Goal: Transaction & Acquisition: Purchase product/service

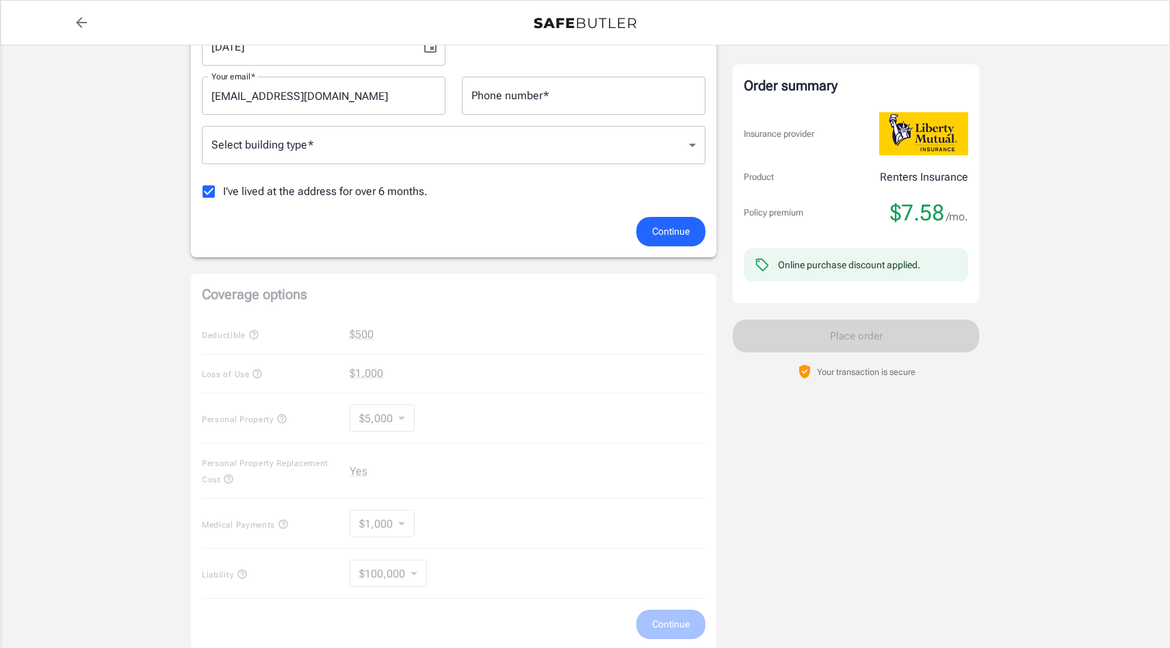
scroll to position [304, 0]
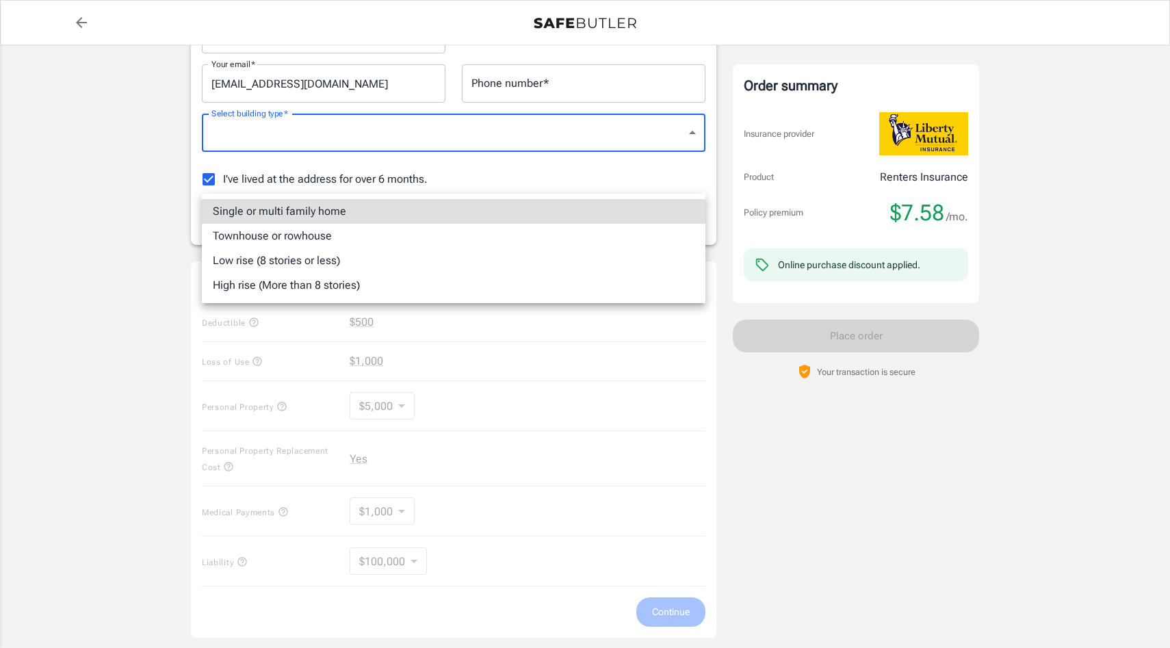
click at [690, 171] on body "Policy premium $ 7.58 /mo Liberty Mutual Renters Insurance 2156 NE THORNCROFT D…" at bounding box center [585, 343] width 1170 height 1294
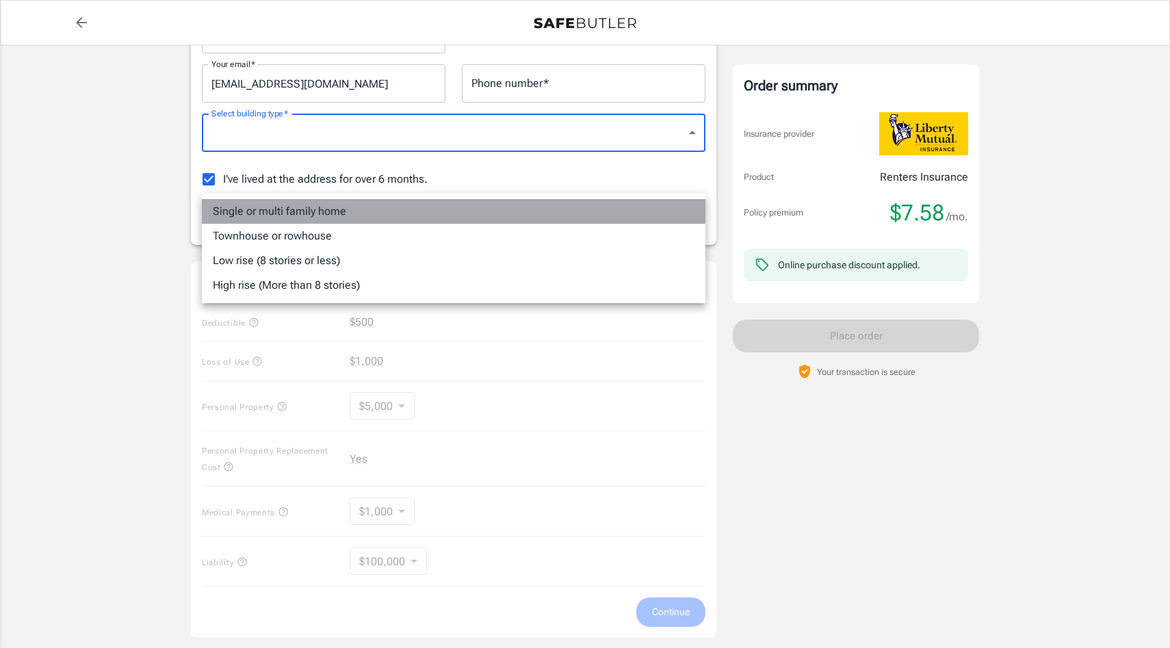
click at [627, 215] on li "Single or multi family home" at bounding box center [454, 211] width 504 height 25
type input "singlefamily"
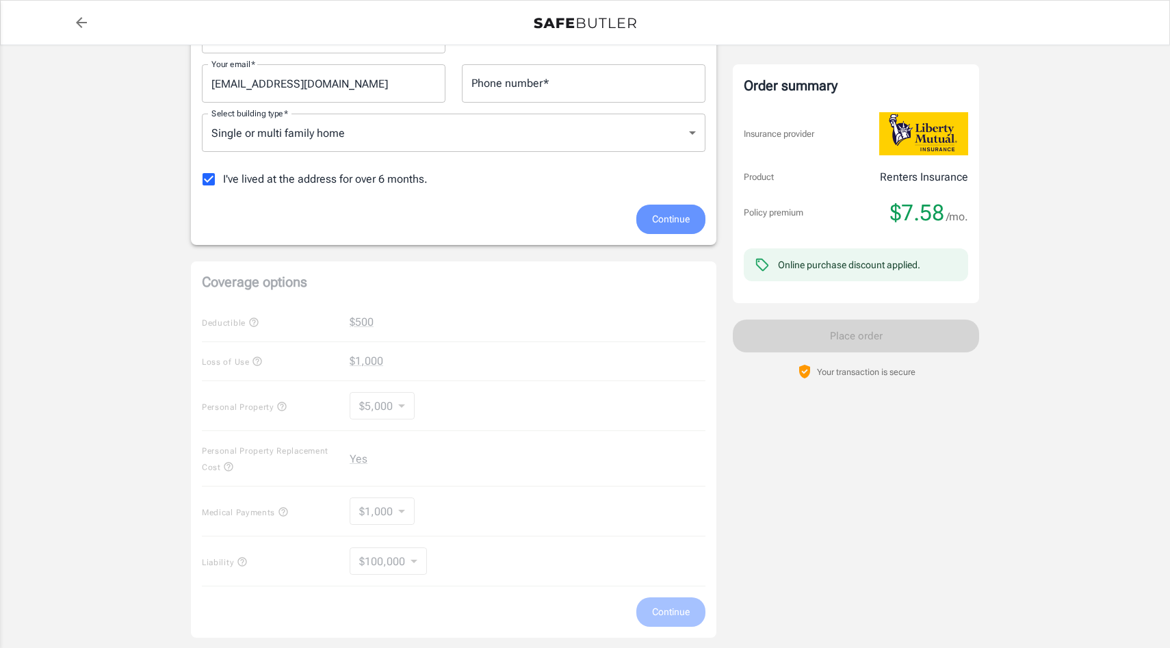
click at [664, 228] on span "Continue" at bounding box center [671, 219] width 38 height 17
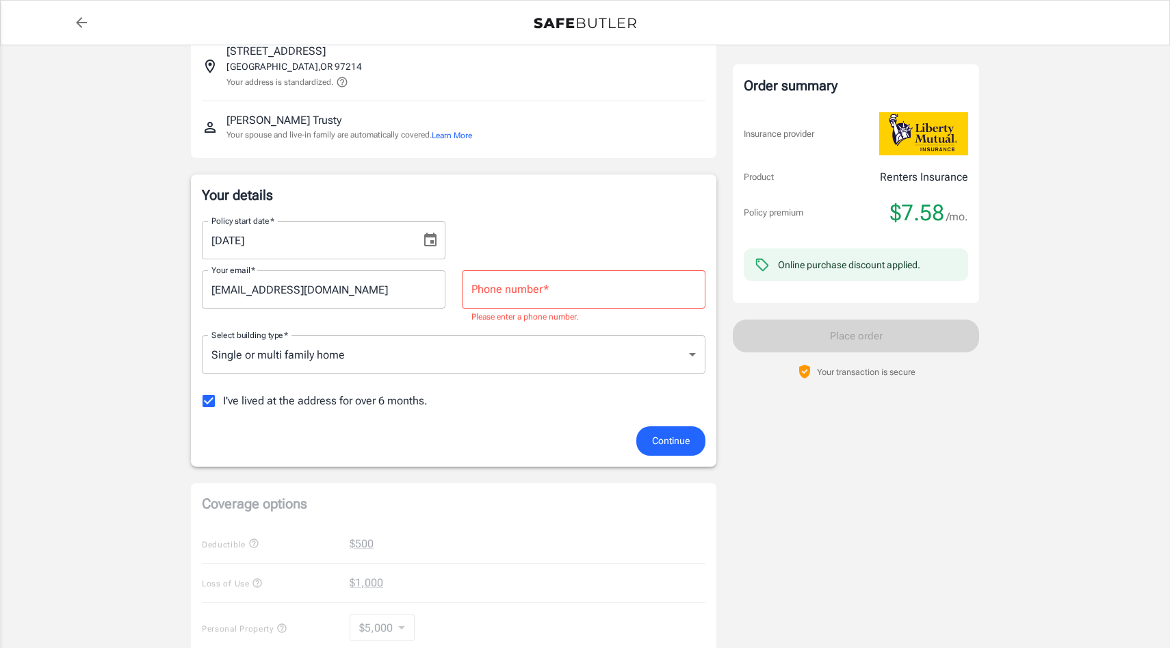
scroll to position [96, 0]
click at [519, 311] on input "Phone number   *" at bounding box center [584, 291] width 244 height 38
type input "5412705858"
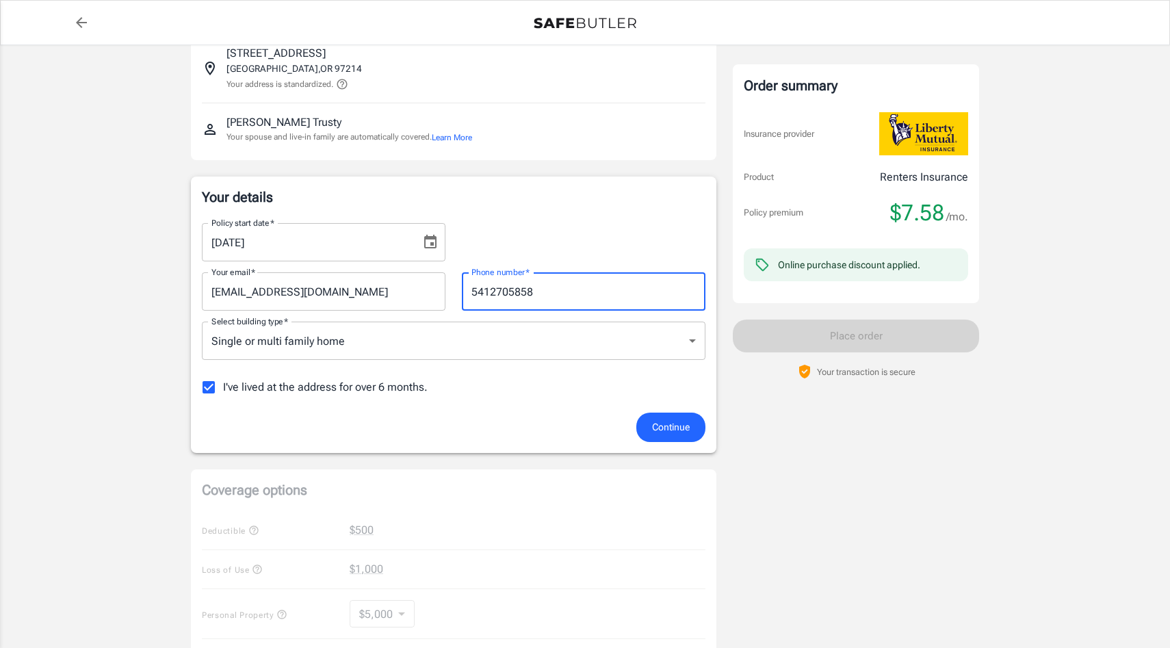
click at [664, 436] on span "Continue" at bounding box center [671, 427] width 38 height 17
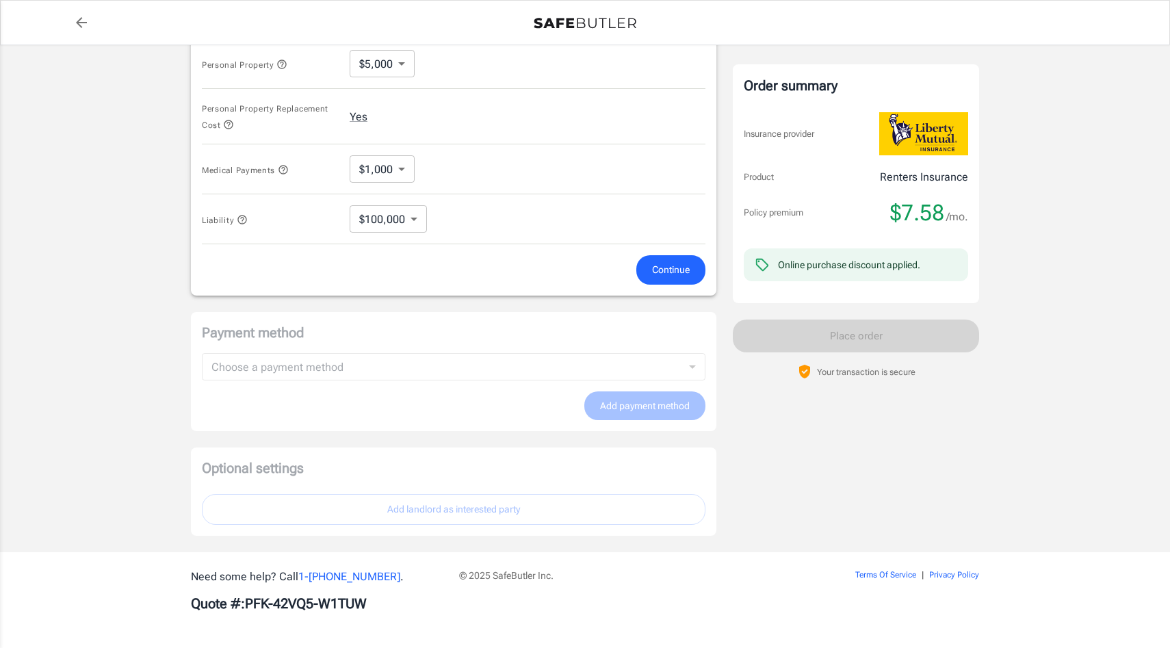
scroll to position [666, 0]
click at [658, 278] on span "Continue" at bounding box center [671, 269] width 38 height 17
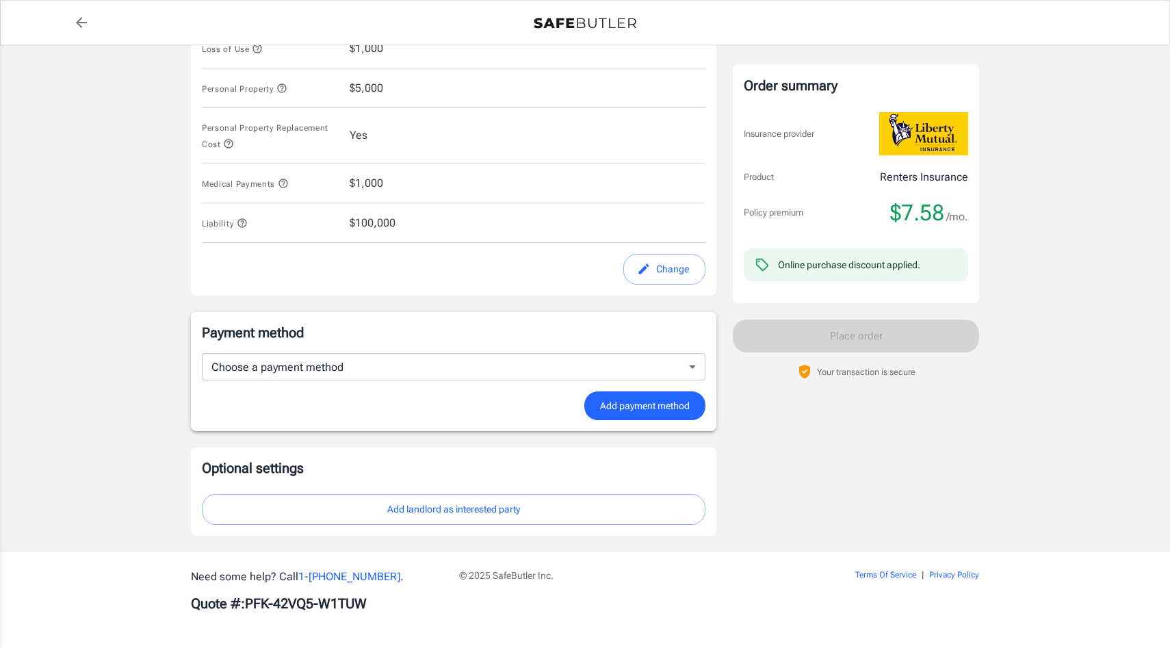
scroll to position [763, 0]
click at [685, 348] on body "Policy premium $ 7.58 /mo Liberty Mutual Renters Insurance 2156 NE THORNCROFT D…" at bounding box center [585, 9] width 1170 height 1277
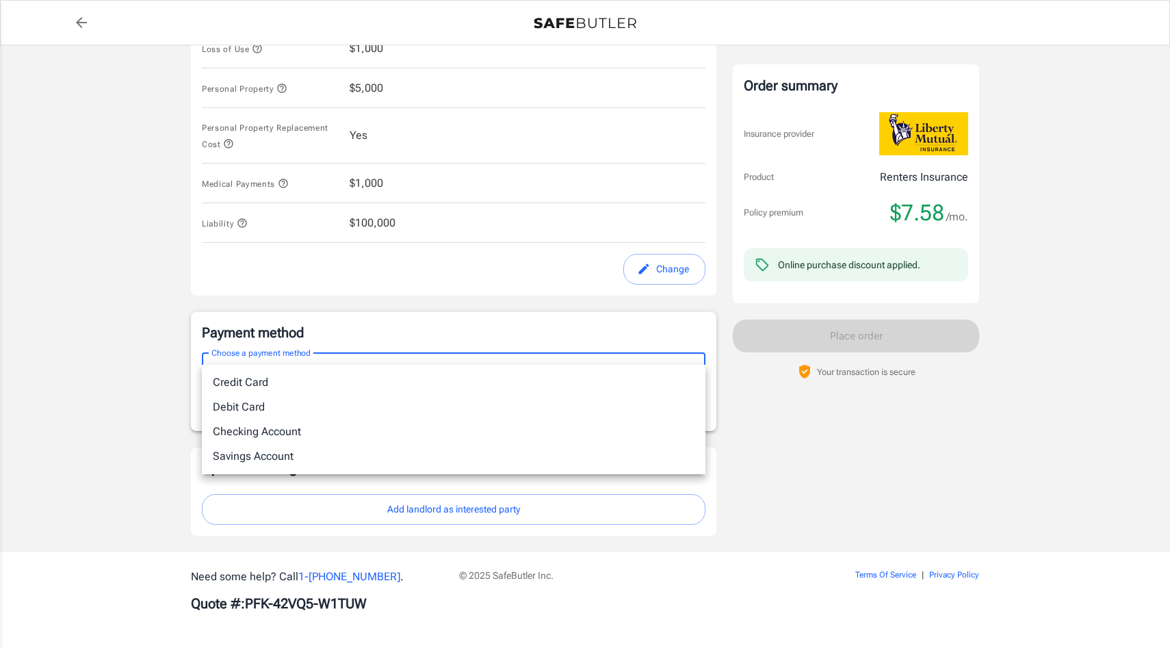
click at [611, 419] on li "Debit Card" at bounding box center [454, 407] width 504 height 25
type input "debit"
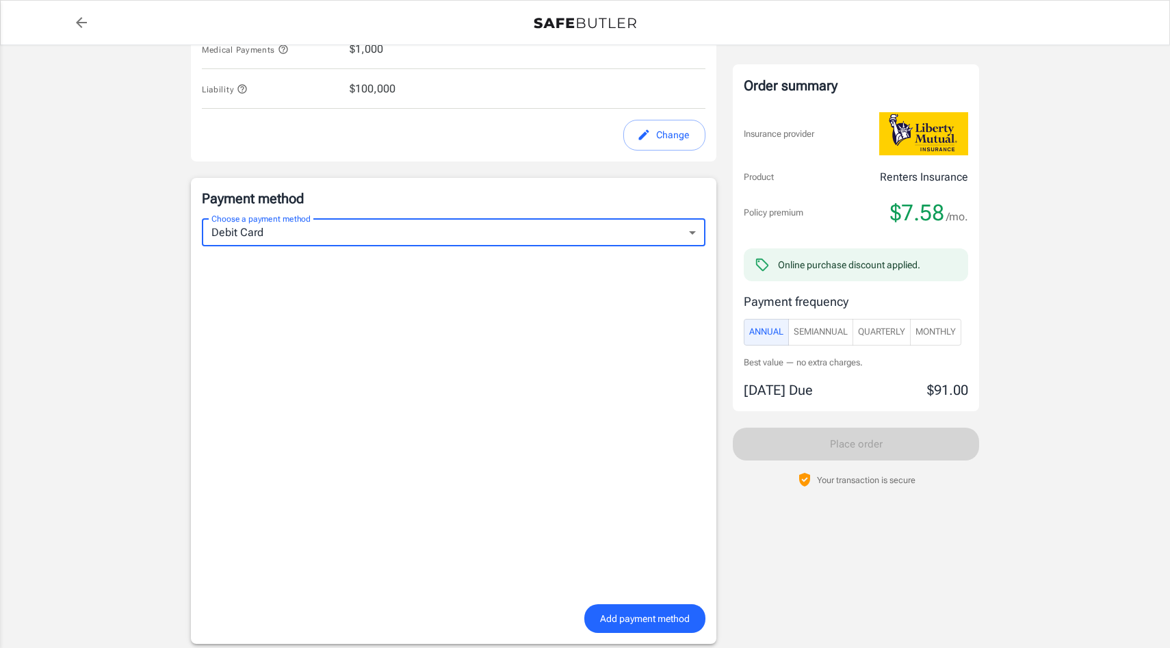
click at [794, 340] on span "SemiAnnual" at bounding box center [821, 332] width 54 height 16
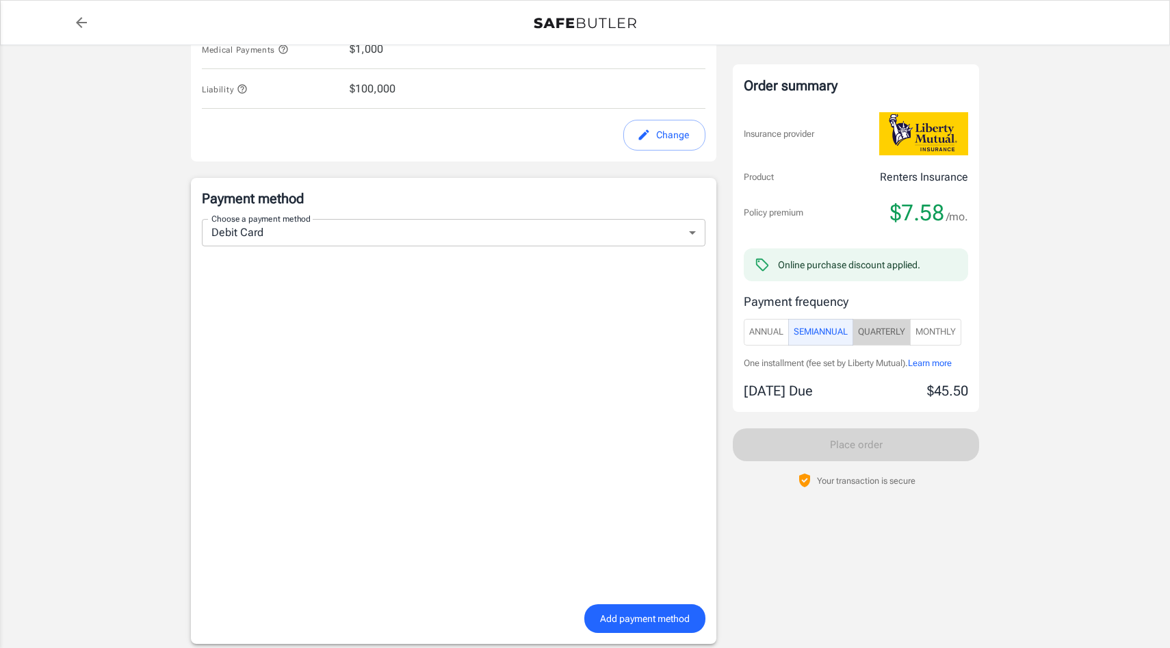
click at [870, 340] on span "Quarterly" at bounding box center [881, 332] width 47 height 16
click at [930, 340] on span "Monthly" at bounding box center [935, 332] width 40 height 16
click at [860, 340] on span "Quarterly" at bounding box center [881, 332] width 47 height 16
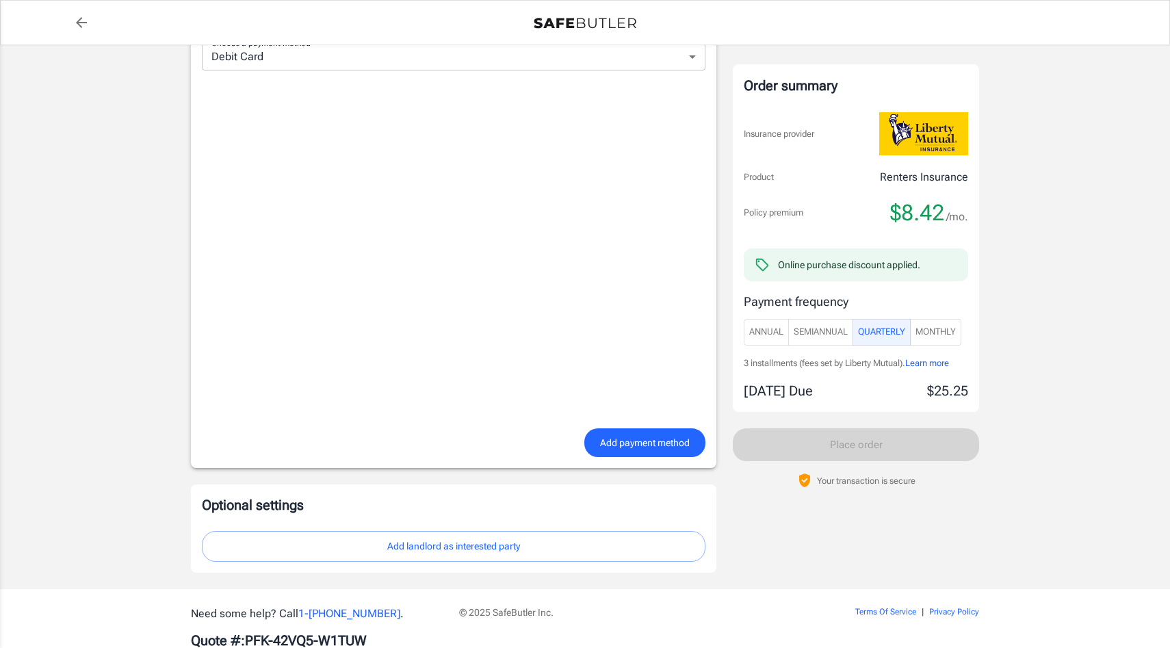
scroll to position [1111, 0]
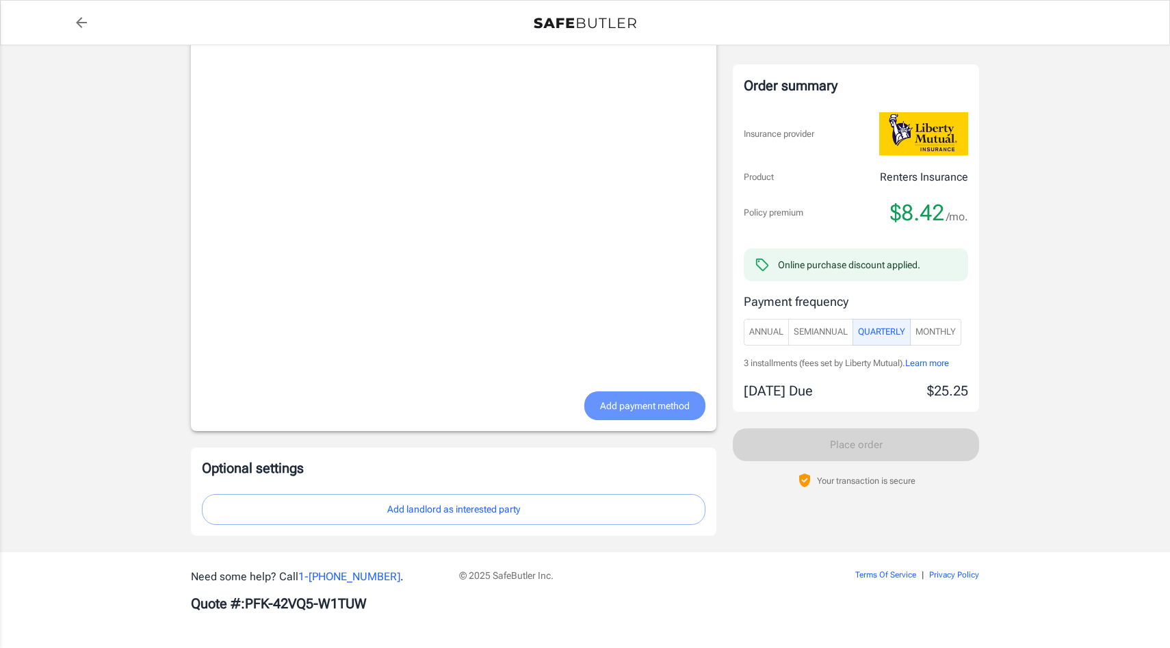
click at [600, 397] on span "Add payment method" at bounding box center [645, 405] width 90 height 17
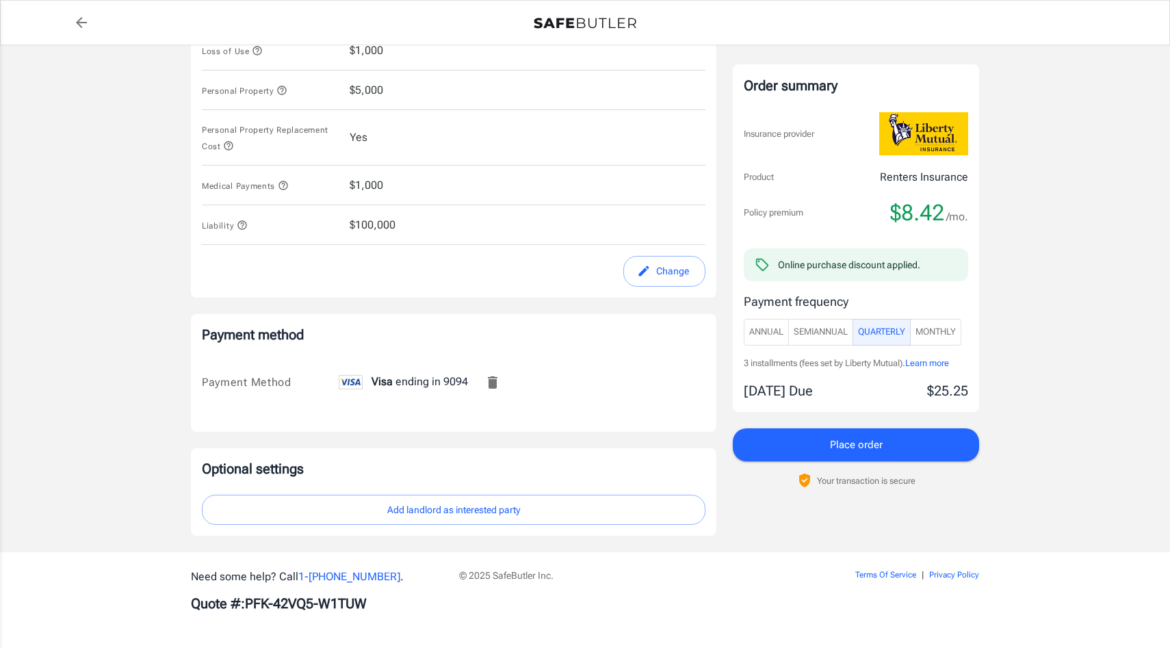
scroll to position [757, 0]
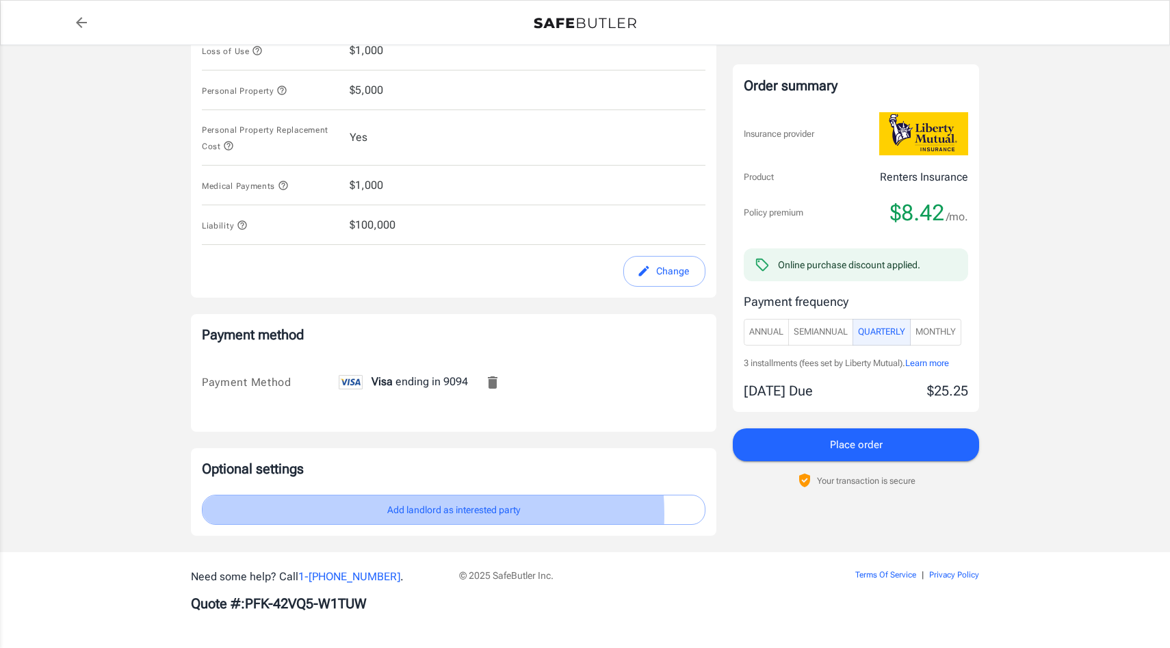
click at [420, 510] on button "Add landlord as interested party" at bounding box center [454, 510] width 504 height 31
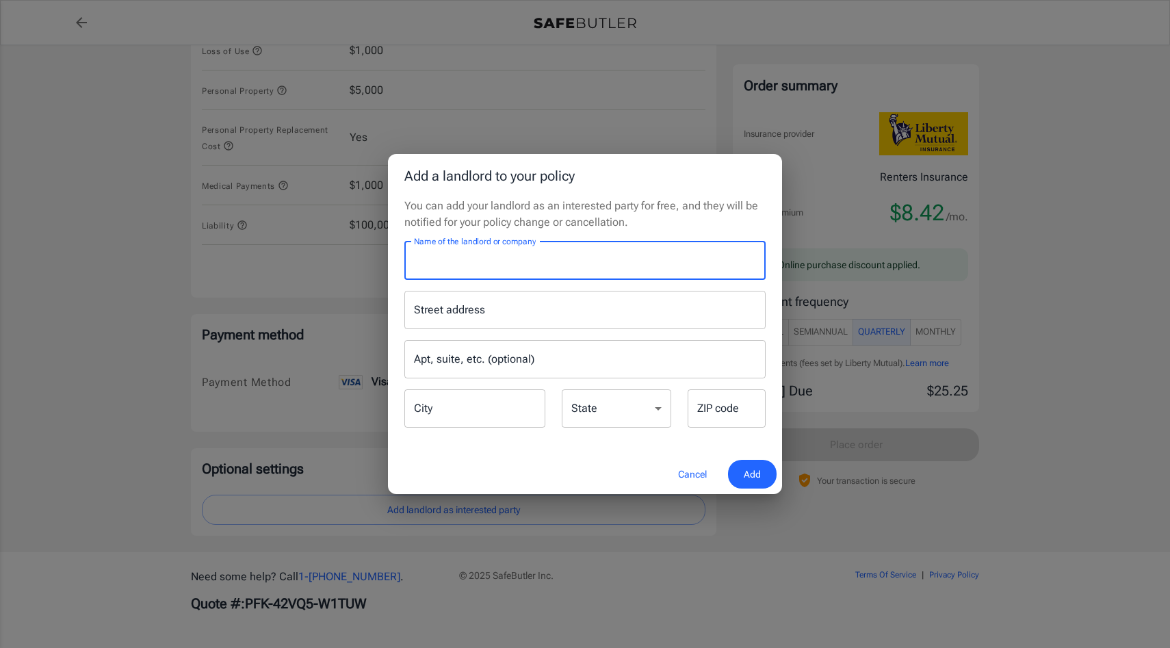
click at [434, 251] on input "Name of the landlord or company" at bounding box center [584, 261] width 361 height 38
type input "Thorncroft Farms"
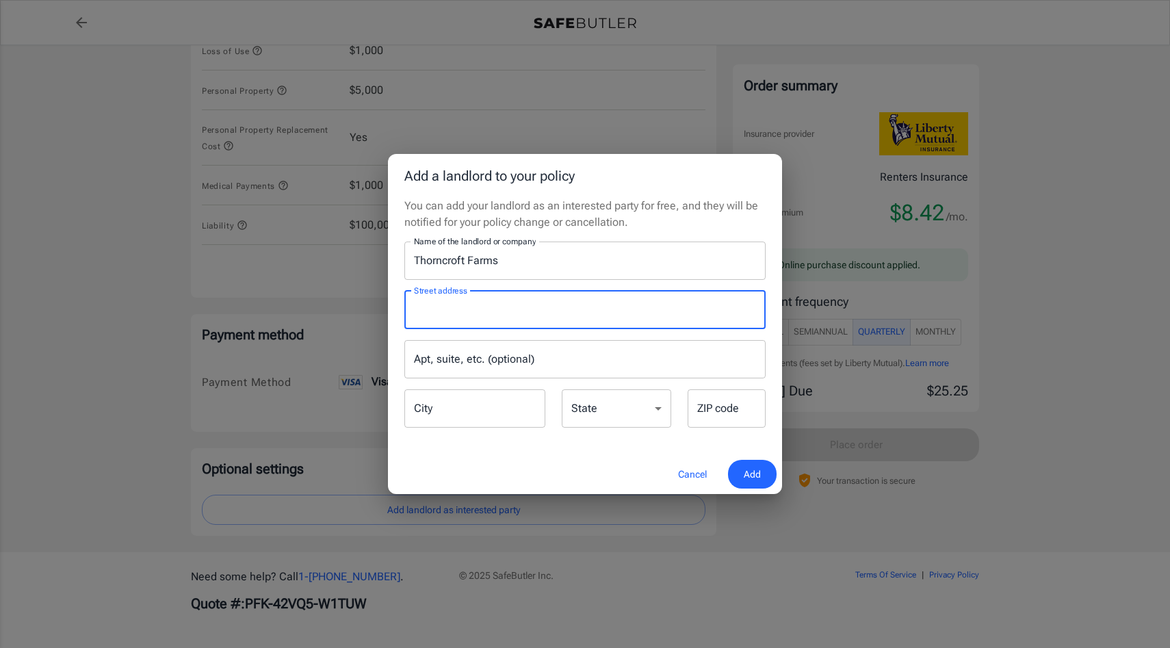
click at [416, 309] on input "Street address" at bounding box center [584, 310] width 349 height 26
paste input "Thorncroft Farms Apartments 2120 NE Thorncroft Drive Hillsboro, OR 97124Opens i…"
type input "Thorncroft Farms Apartments 2120 NE Thorncroft Drive Hillsboro, OR 97124Opens i…"
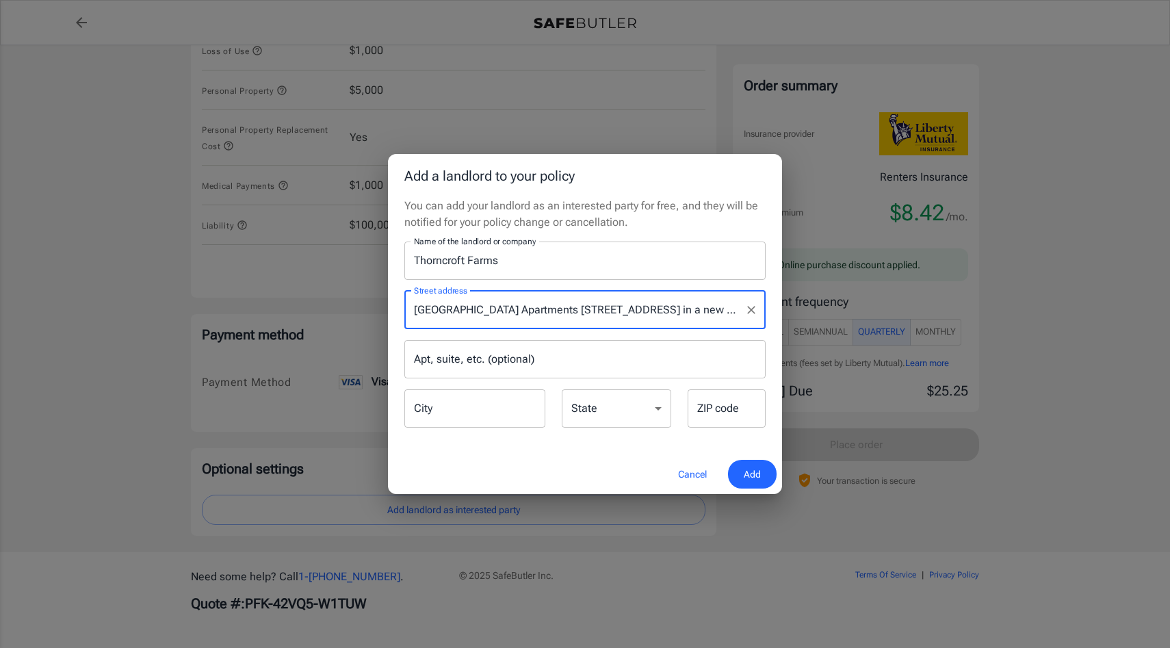
click at [428, 424] on input "City" at bounding box center [474, 408] width 141 height 38
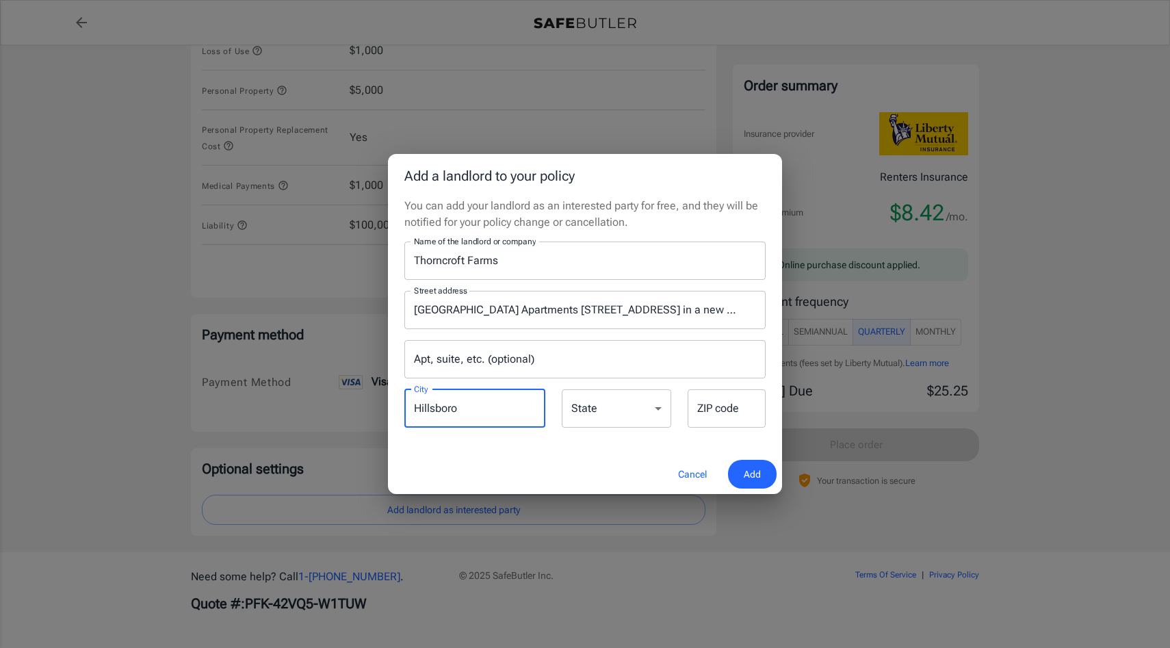
type input "Hillsboro"
click at [608, 421] on select "Alabama Alaska Arizona Arkansas California Colorado Connecticut Delaware Distri…" at bounding box center [616, 408] width 109 height 38
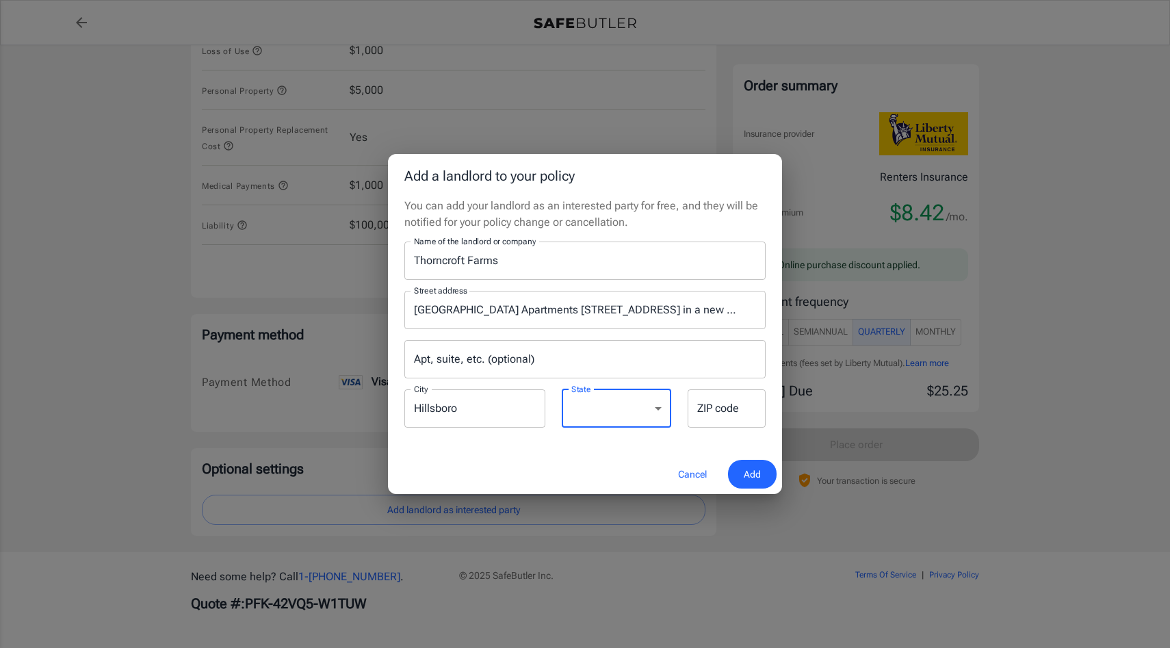
select select "OR"
click at [563, 400] on select "Alabama Alaska Arizona Arkansas California Colorado Connecticut Delaware Distri…" at bounding box center [616, 408] width 109 height 38
click at [720, 421] on input "ZIP code" at bounding box center [727, 408] width 78 height 38
type input "97124"
click at [424, 363] on input "Apt, suite, etc. (optional)" at bounding box center [584, 359] width 361 height 38
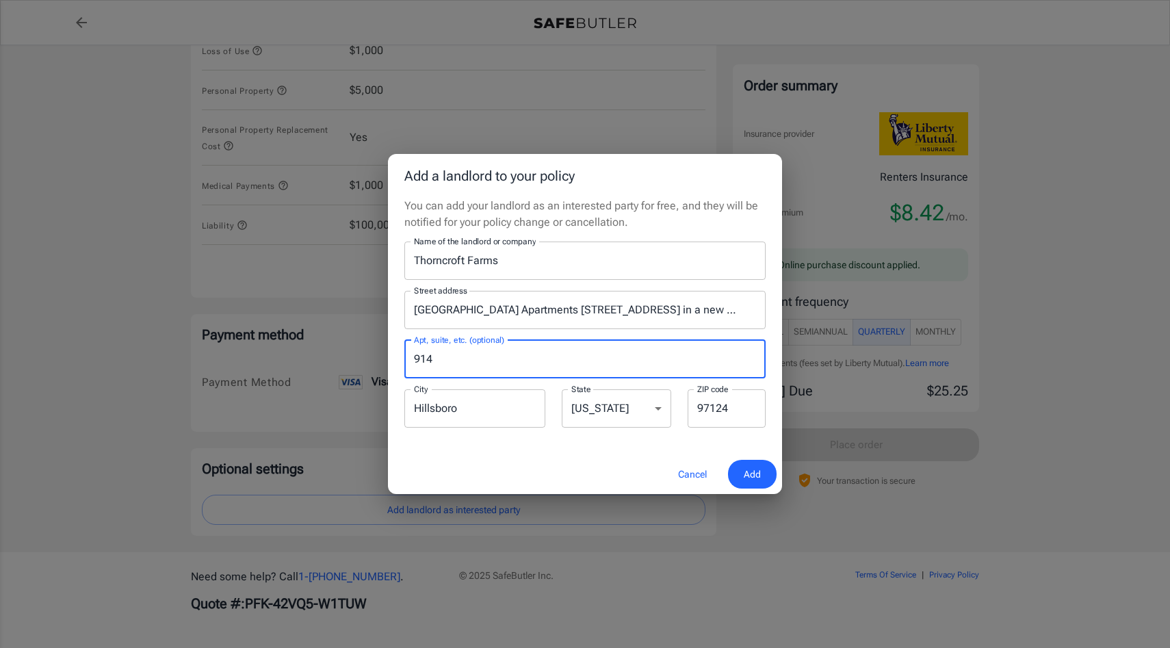
type input "914"
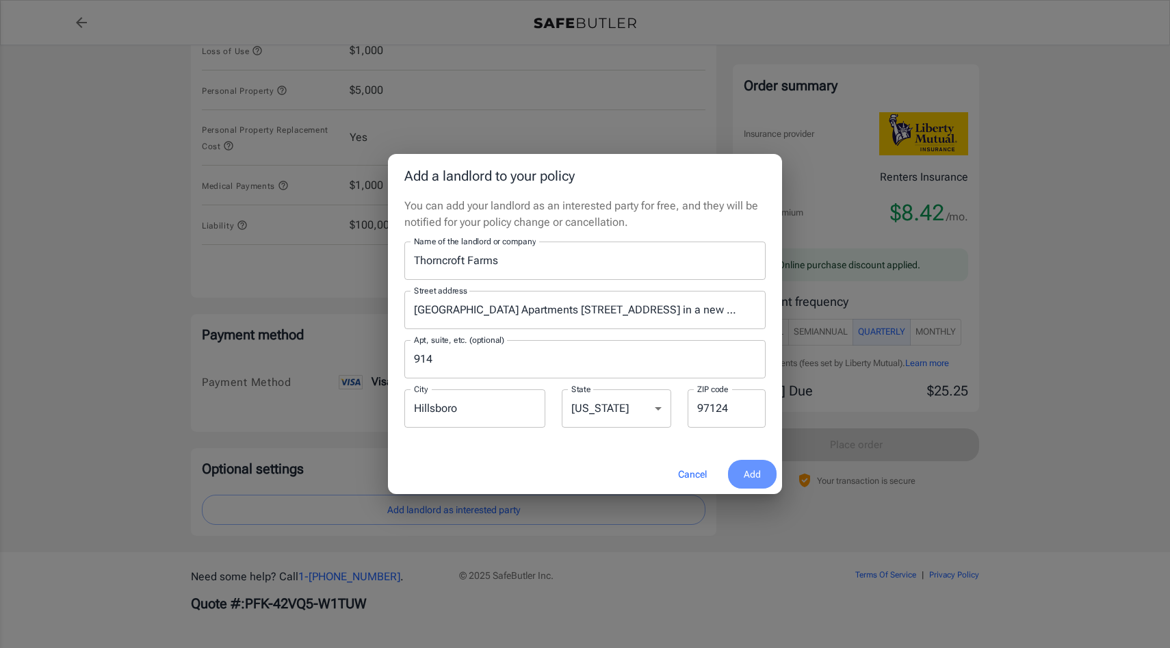
click at [748, 483] on span "Add" at bounding box center [752, 474] width 17 height 17
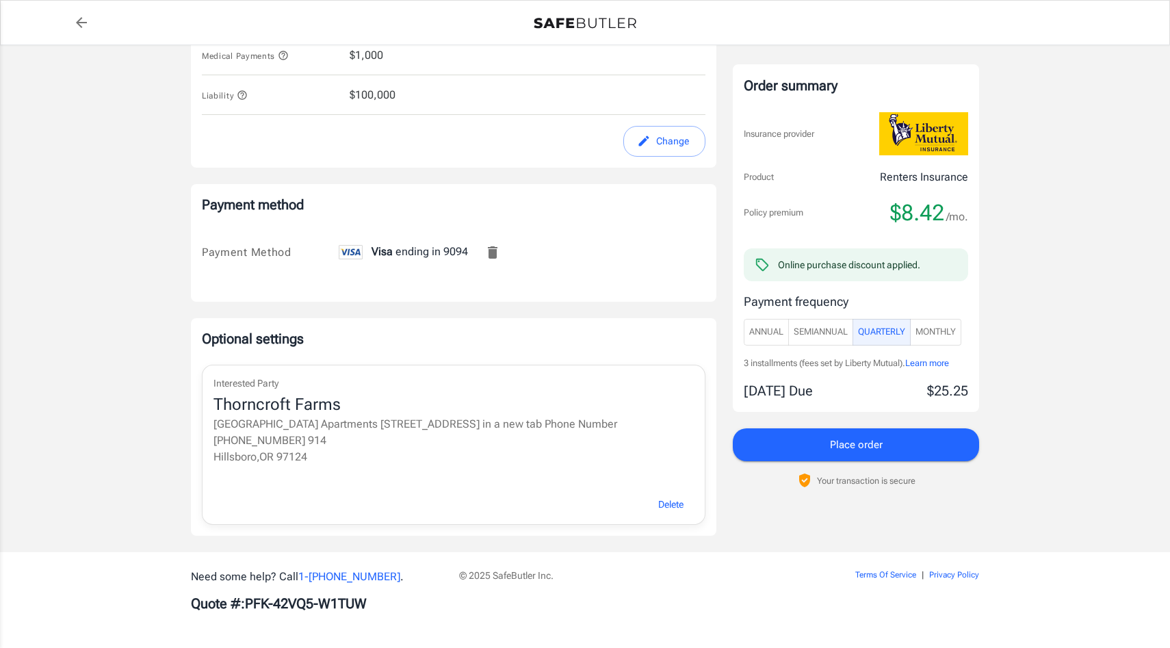
scroll to position [844, 0]
click at [404, 465] on p "Hillsboro , OR 97124" at bounding box center [453, 457] width 480 height 16
click at [830, 454] on span "Place order" at bounding box center [856, 445] width 53 height 18
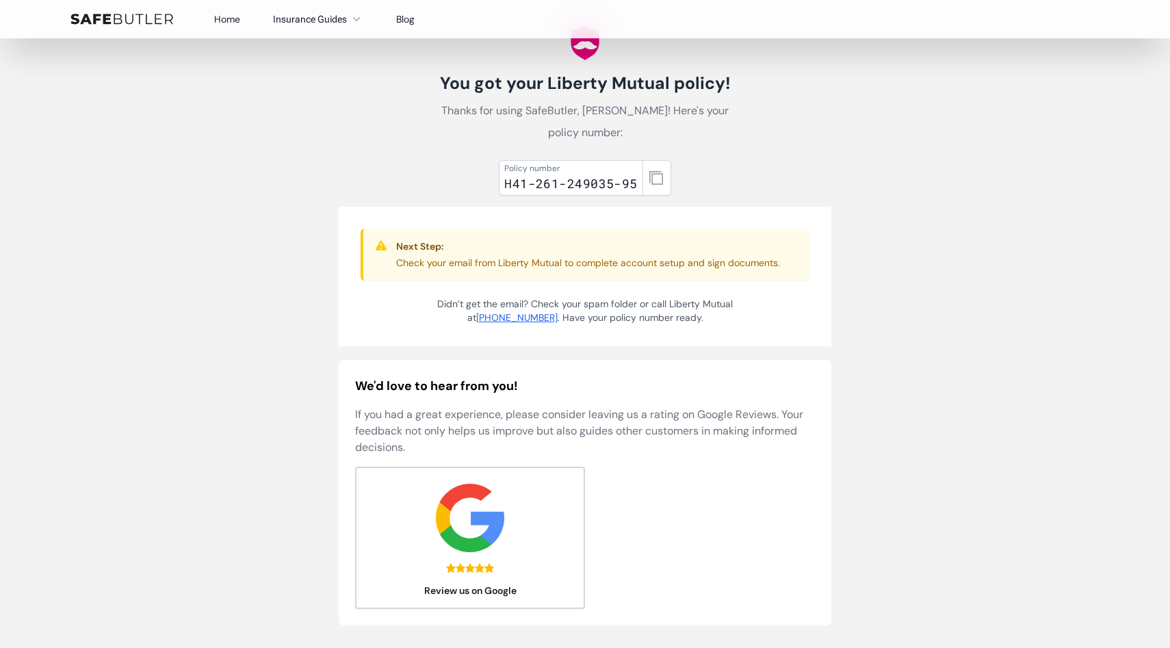
scroll to position [59, 0]
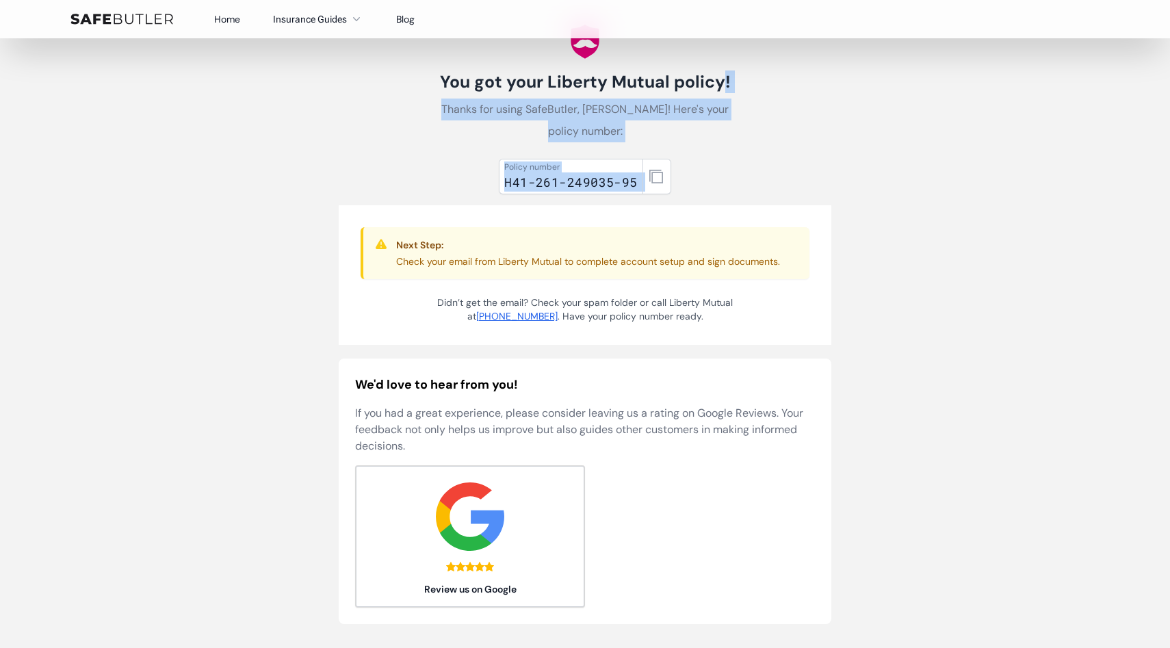
drag, startPoint x: 535, startPoint y: 109, endPoint x: 801, endPoint y: 226, distance: 291.0
click at [801, 226] on div "You got your Liberty Mutual policy! Thanks for using SafeButler, [PERSON_NAME]!…" at bounding box center [584, 334] width 525 height 710
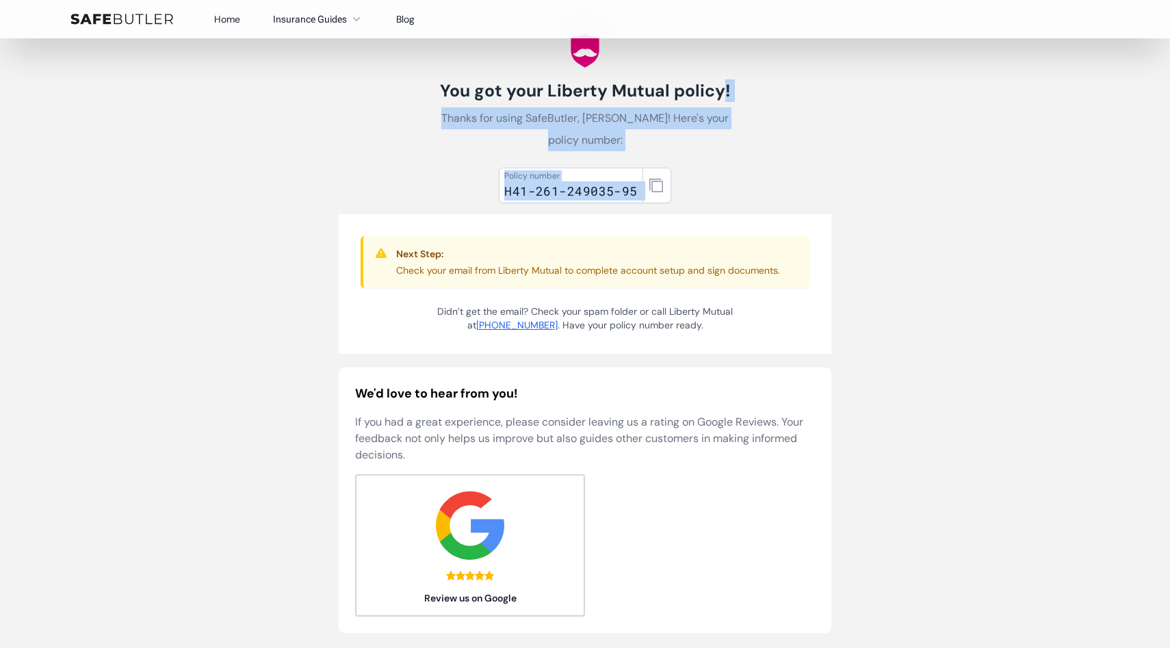
scroll to position [0, 0]
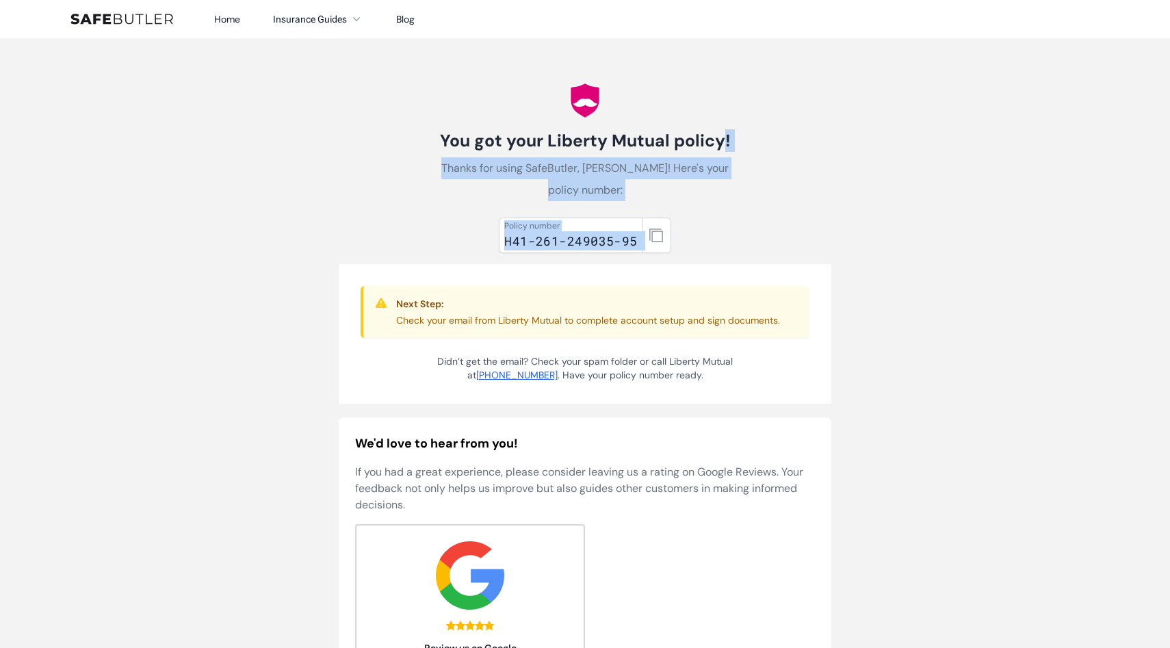
copy div "Liberty Mutual policy! Thanks for using SafeButler, [PERSON_NAME]! Here's your …"
